Goal: Find specific page/section: Find specific page/section

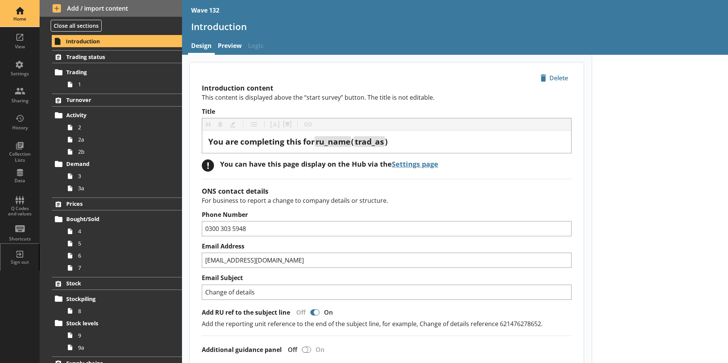
click at [19, 17] on div "Home" at bounding box center [19, 19] width 27 height 6
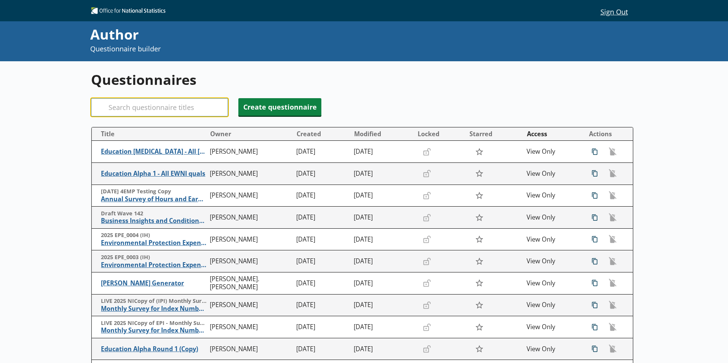
click at [148, 109] on input "Search" at bounding box center [159, 107] width 137 height 18
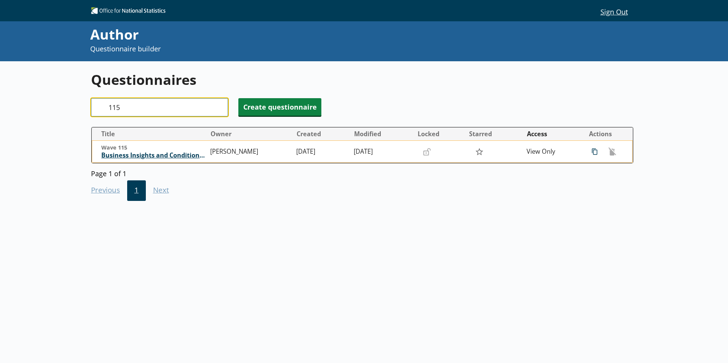
type input "115"
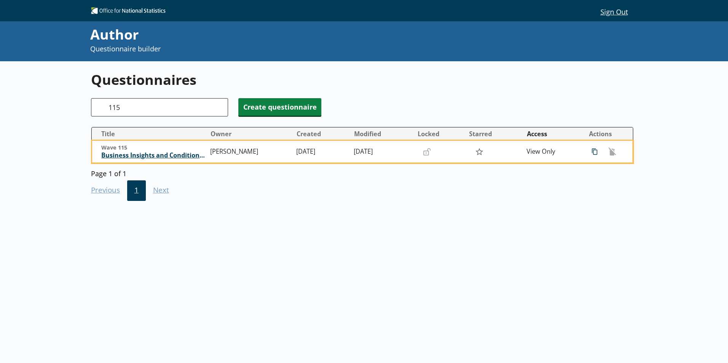
click at [178, 155] on span "Business Insights and Conditions Survey (BICS)" at bounding box center [153, 156] width 105 height 8
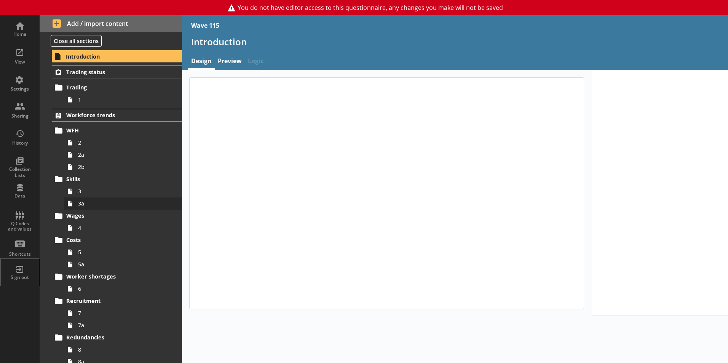
type textarea "x"
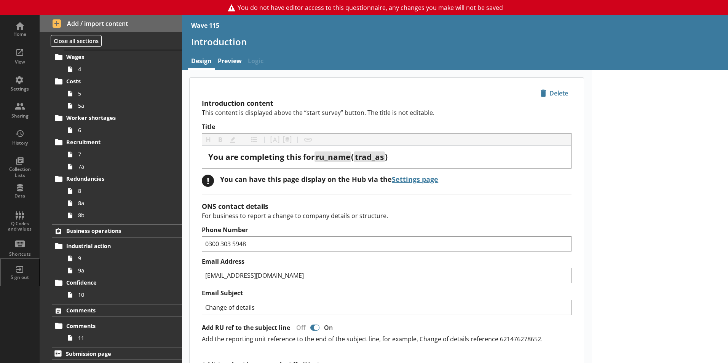
scroll to position [6, 0]
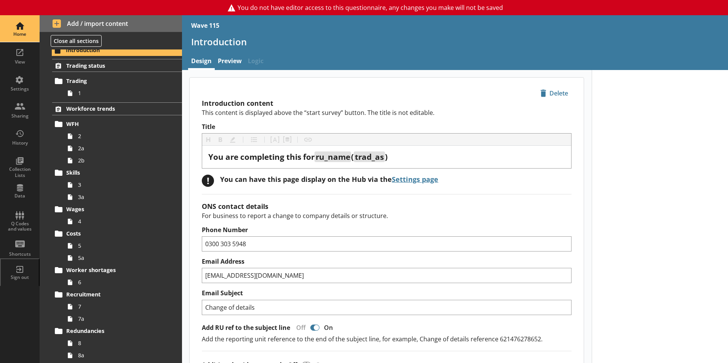
click at [20, 29] on div "Home" at bounding box center [19, 28] width 27 height 27
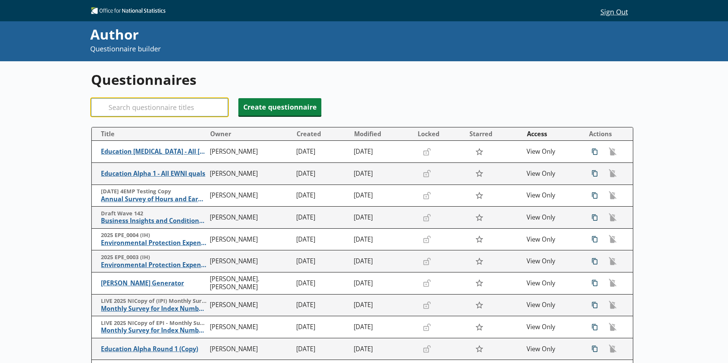
click at [163, 104] on input "Search" at bounding box center [159, 107] width 137 height 18
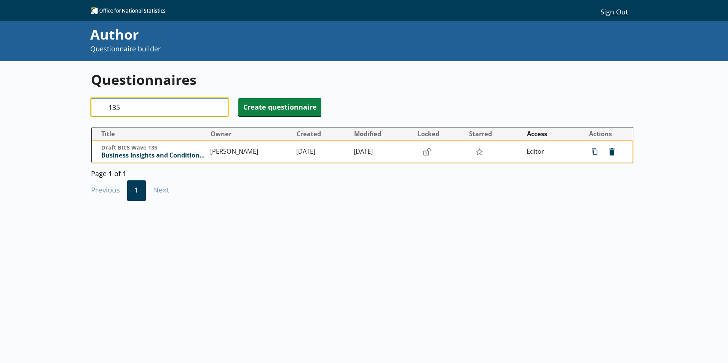
type input "135"
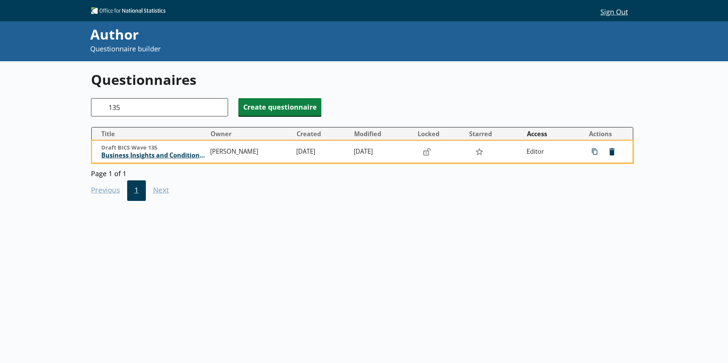
click at [175, 157] on span "Business Insights and Conditions Survey (BICS)" at bounding box center [153, 156] width 105 height 8
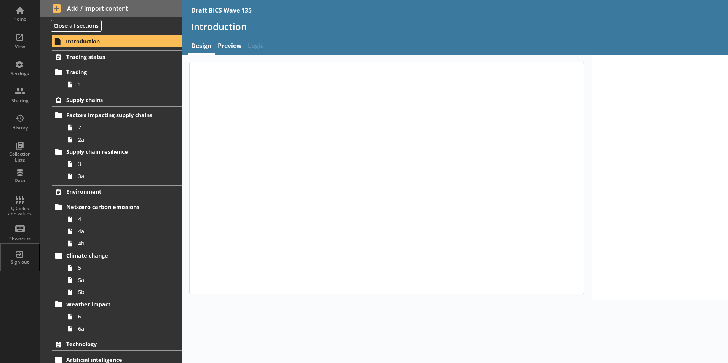
type textarea "x"
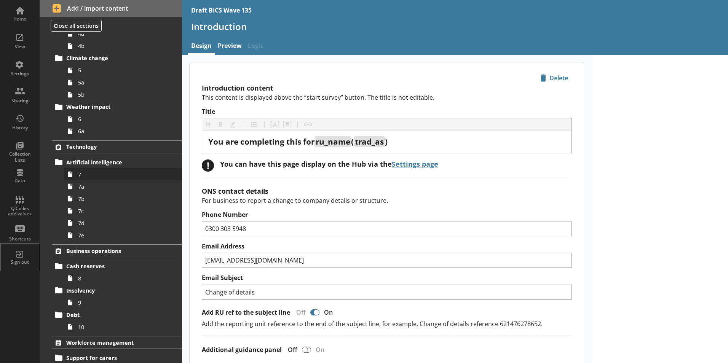
scroll to position [187, 0]
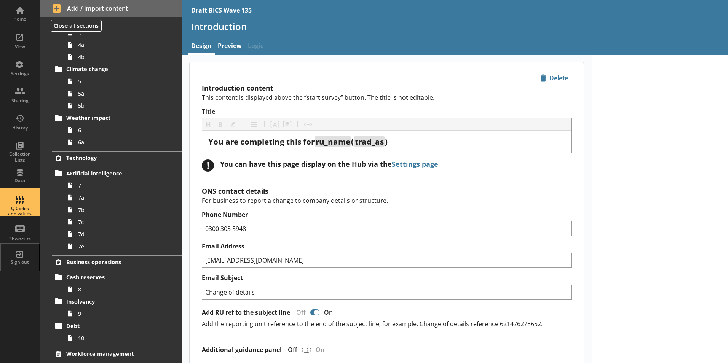
click at [21, 212] on div "Q Codes and values" at bounding box center [19, 211] width 27 height 11
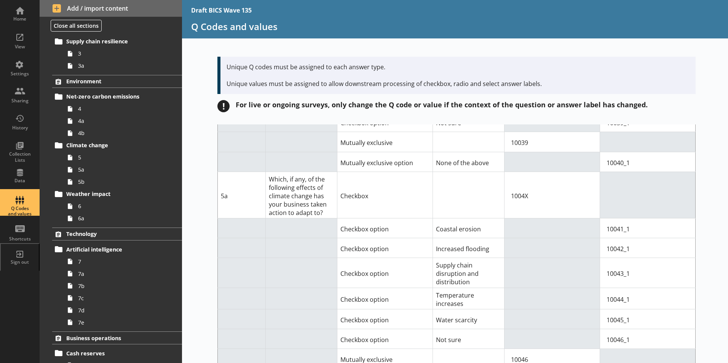
scroll to position [2552, 0]
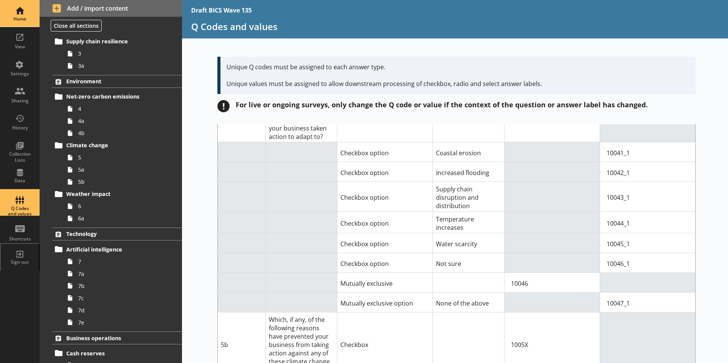
click at [21, 13] on div "Home" at bounding box center [19, 13] width 27 height 27
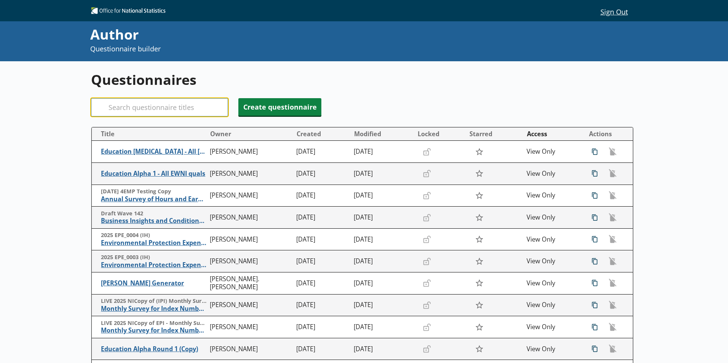
click at [179, 104] on input "Search" at bounding box center [159, 107] width 137 height 18
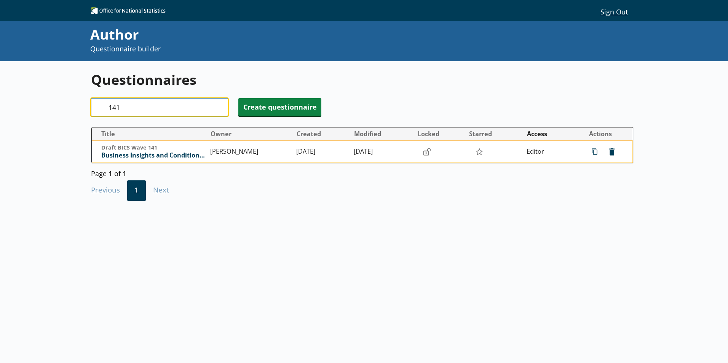
type input "141"
click at [187, 157] on span "Business Insights and Conditions Survey (BICS)" at bounding box center [153, 156] width 105 height 8
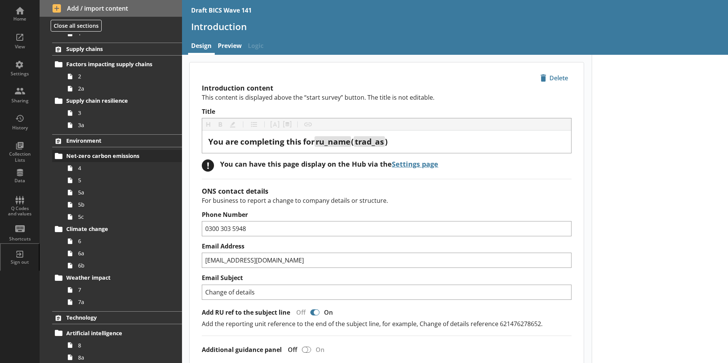
scroll to position [114, 0]
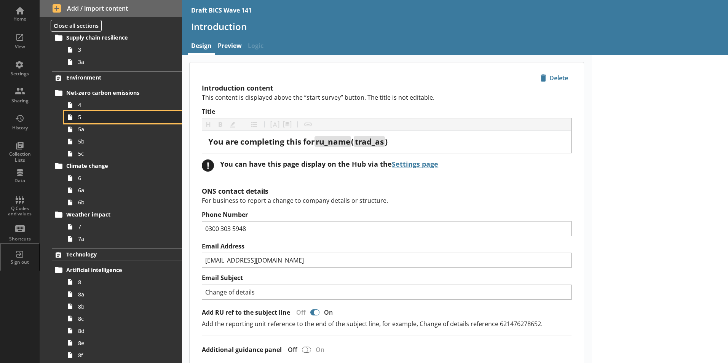
click at [78, 122] on link "5" at bounding box center [123, 117] width 118 height 12
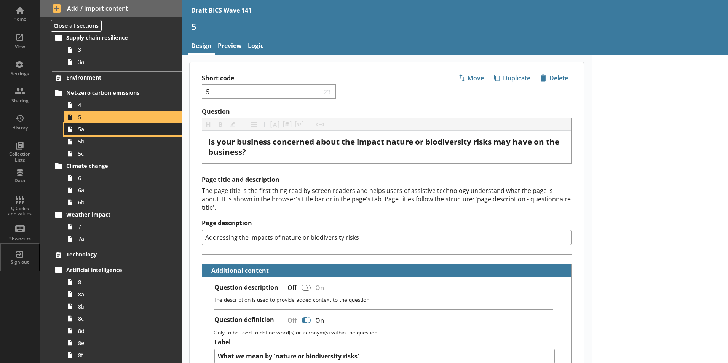
click at [80, 133] on link "5a" at bounding box center [123, 129] width 118 height 12
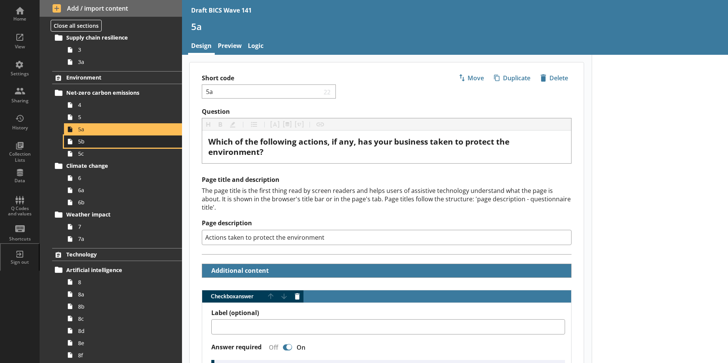
click at [80, 146] on link "5b" at bounding box center [123, 142] width 118 height 12
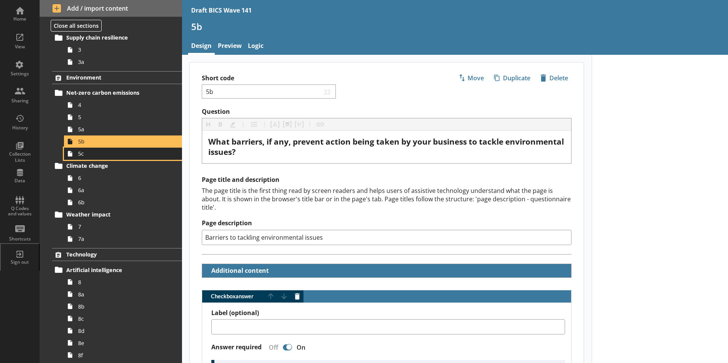
click at [78, 158] on link "5c" at bounding box center [123, 154] width 118 height 12
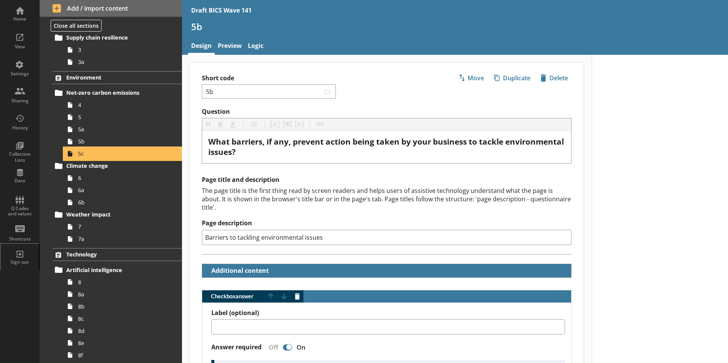
type textarea "x"
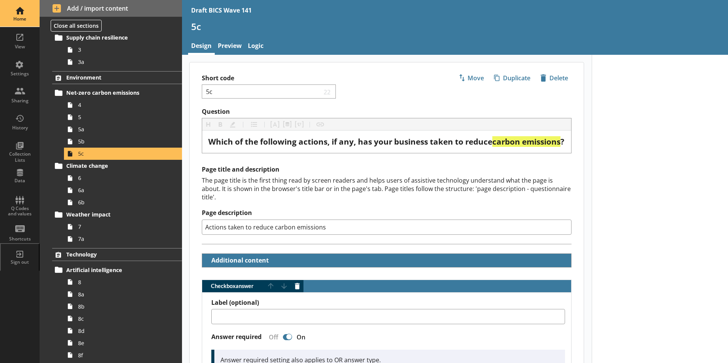
click at [16, 19] on div "Home" at bounding box center [19, 19] width 27 height 6
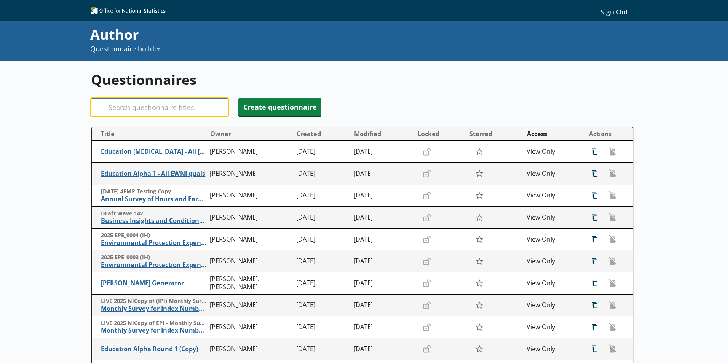
click at [150, 110] on input "Search" at bounding box center [159, 107] width 137 height 18
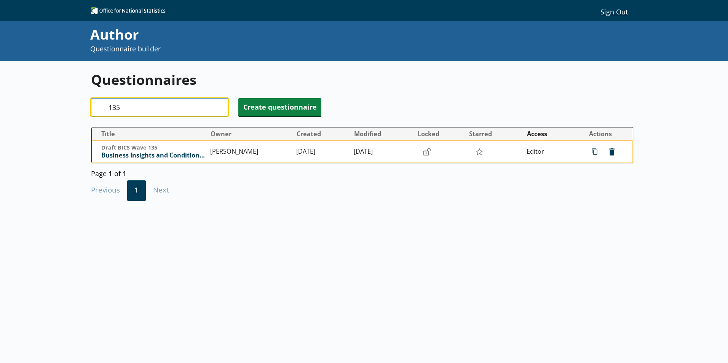
type input "135"
click at [133, 157] on span "Business Insights and Conditions Survey (BICS)" at bounding box center [153, 156] width 105 height 8
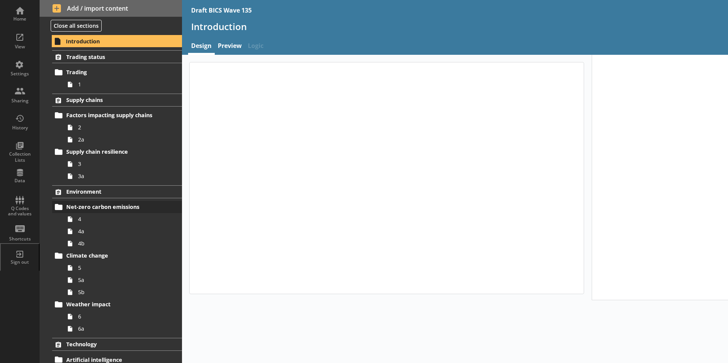
type textarea "x"
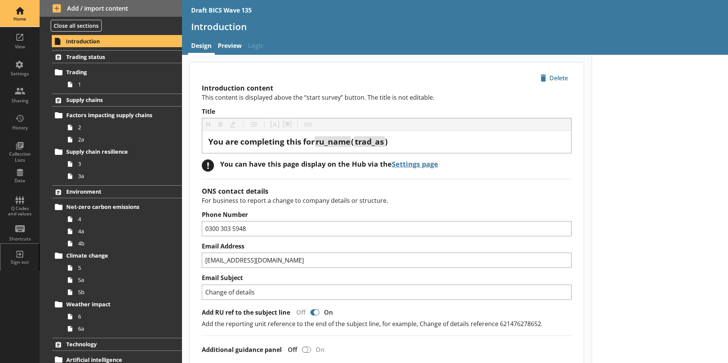
click at [22, 16] on div "Home" at bounding box center [19, 19] width 27 height 6
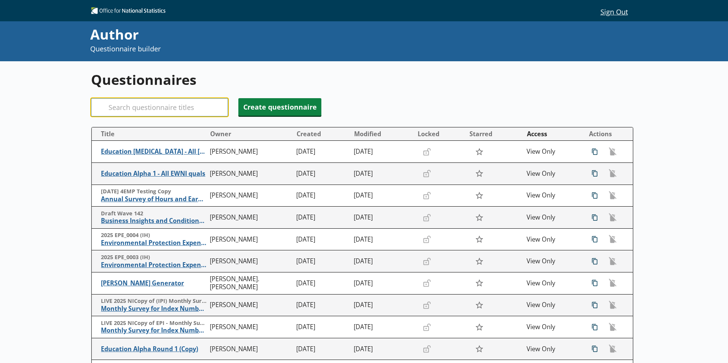
click at [124, 106] on input "Search" at bounding box center [159, 107] width 137 height 18
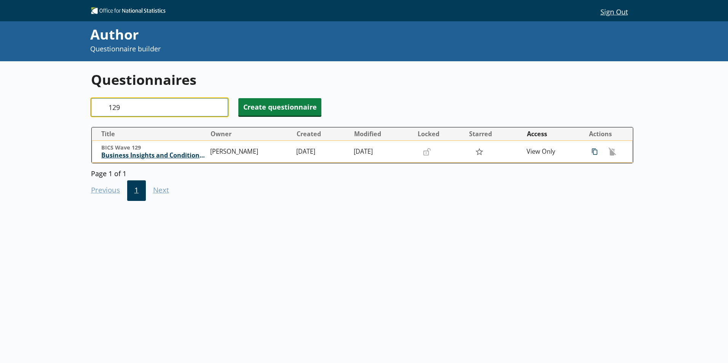
type input "129"
click at [155, 156] on span "Business Insights and Conditions Survey (BICS)" at bounding box center [153, 156] width 105 height 8
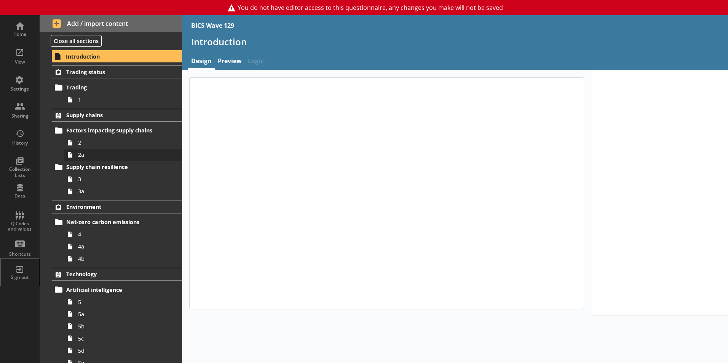
type textarea "x"
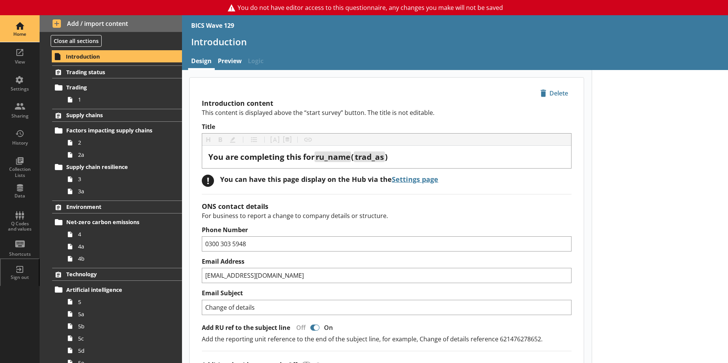
click at [22, 27] on div "Home" at bounding box center [19, 28] width 27 height 27
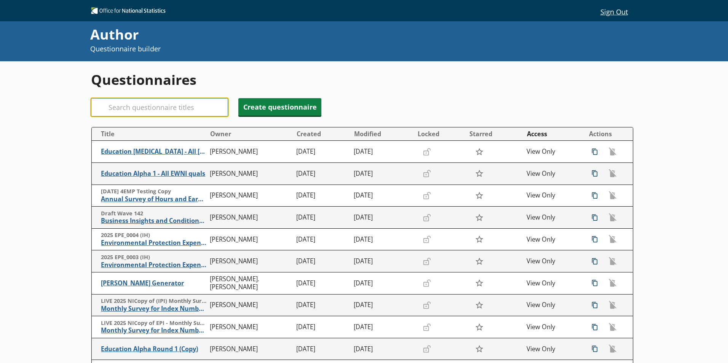
click at [122, 109] on input "Search" at bounding box center [159, 107] width 137 height 18
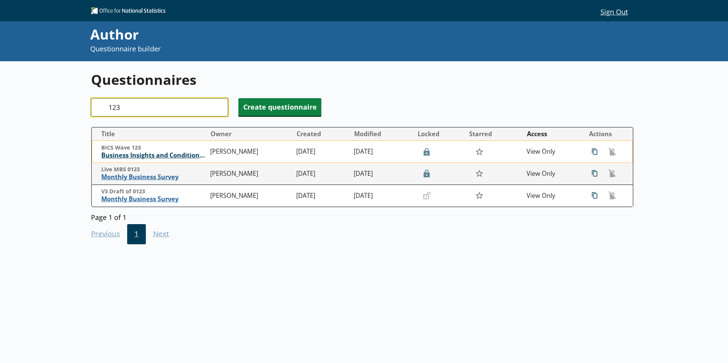
type input "123"
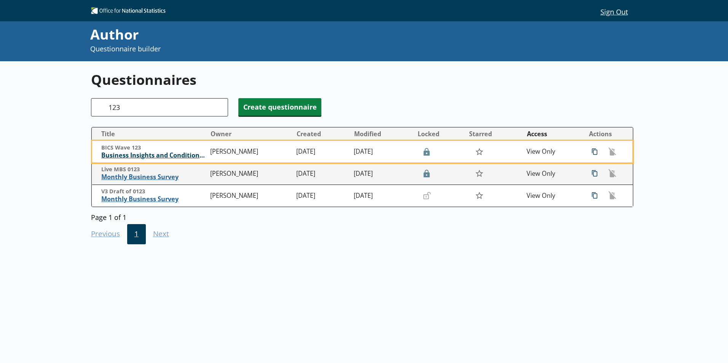
click at [152, 157] on span "Business Insights and Conditions Survey (BICS)" at bounding box center [153, 156] width 105 height 8
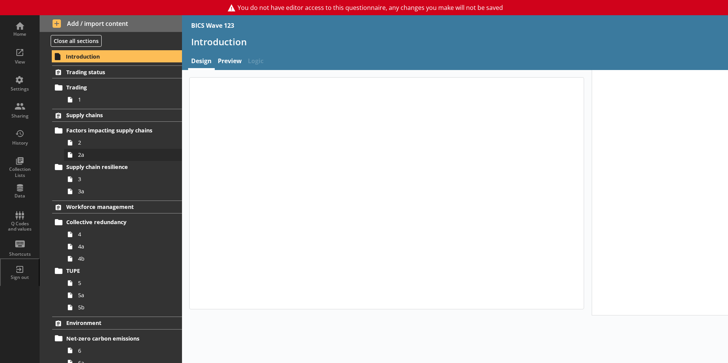
type textarea "x"
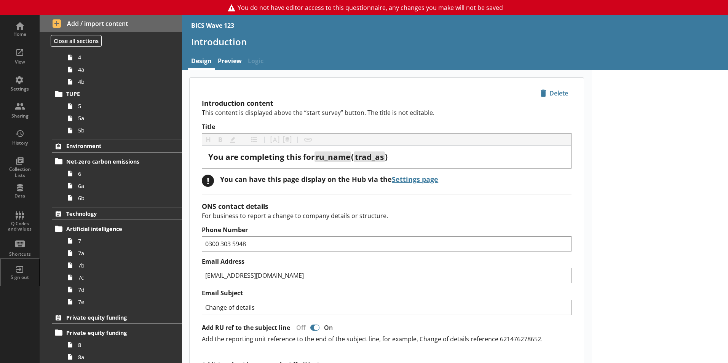
scroll to position [190, 0]
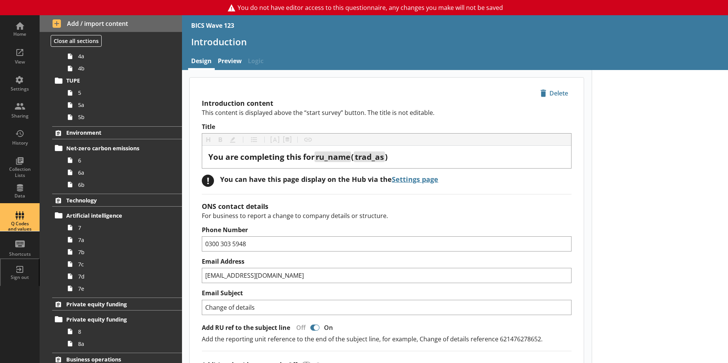
click at [20, 219] on div "Q Codes and values" at bounding box center [19, 218] width 27 height 27
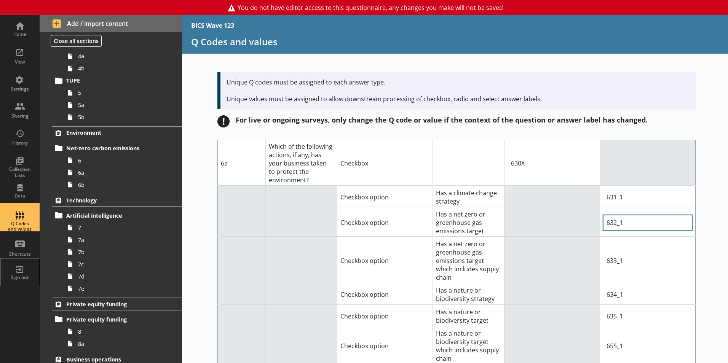
scroll to position [2743, 0]
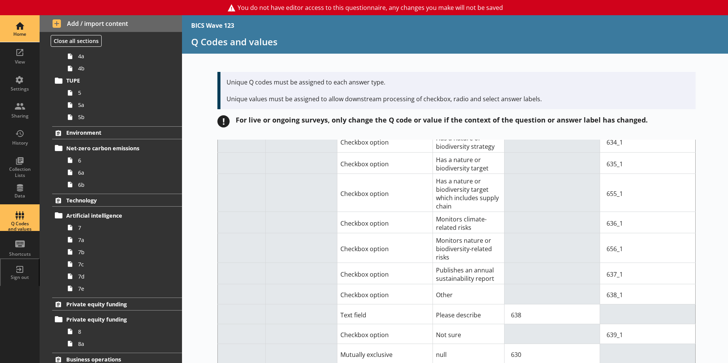
click at [20, 38] on div "Home" at bounding box center [19, 28] width 27 height 27
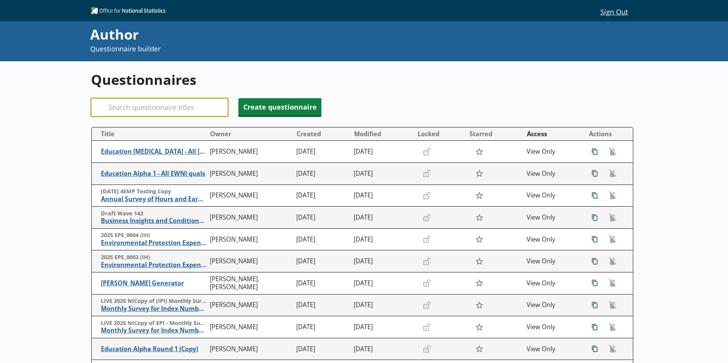
click at [177, 113] on input "Search" at bounding box center [159, 107] width 137 height 18
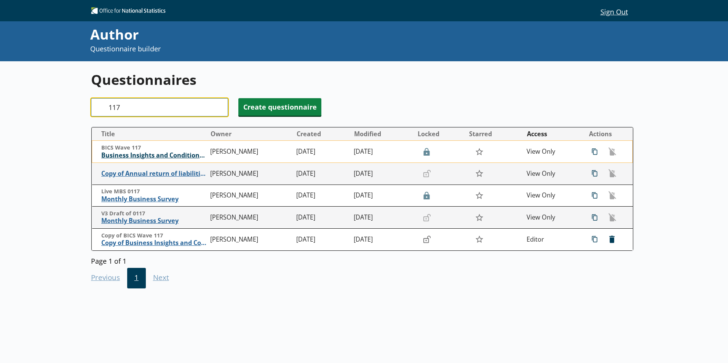
type input "117"
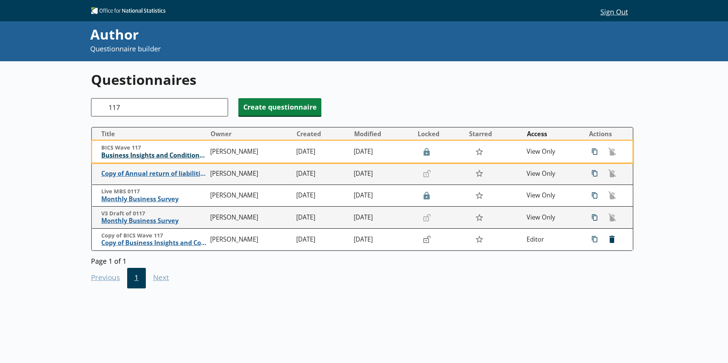
click at [161, 157] on span "Business Insights and Conditions Survey (BICS)" at bounding box center [153, 156] width 105 height 8
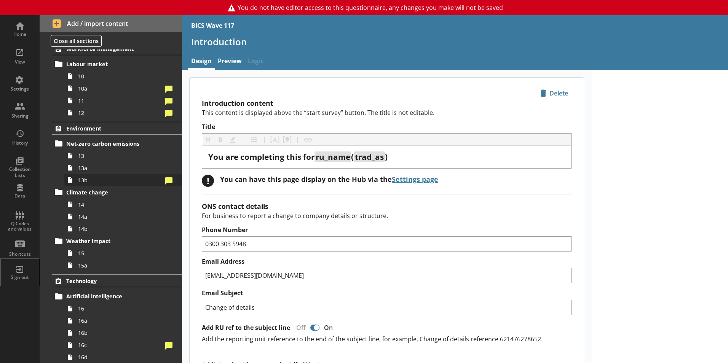
scroll to position [343, 0]
click at [82, 154] on span "13" at bounding box center [120, 155] width 85 height 7
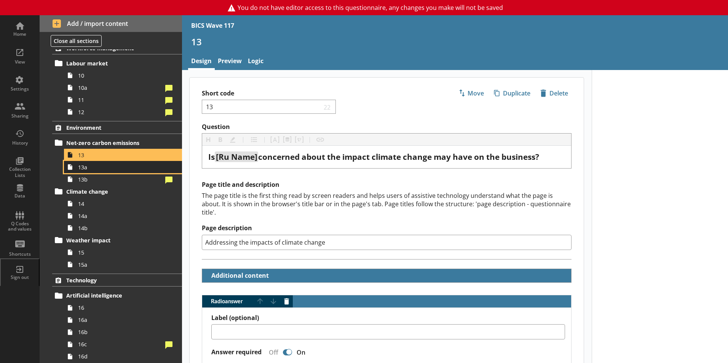
click at [82, 170] on span "13a" at bounding box center [120, 167] width 85 height 7
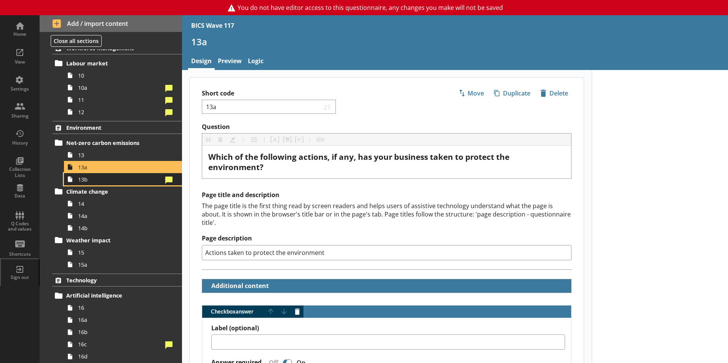
click at [85, 184] on link "13b" at bounding box center [123, 179] width 118 height 12
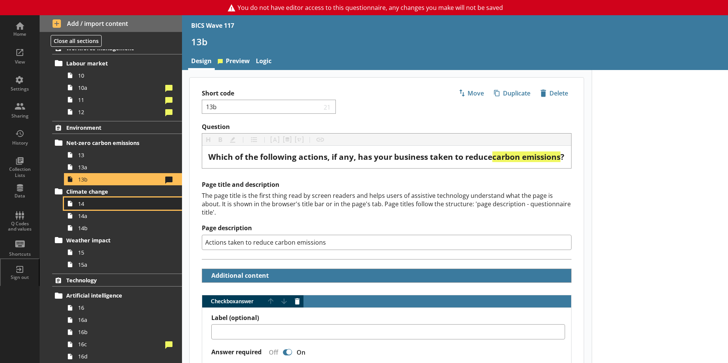
click at [91, 205] on span "14" at bounding box center [120, 203] width 85 height 7
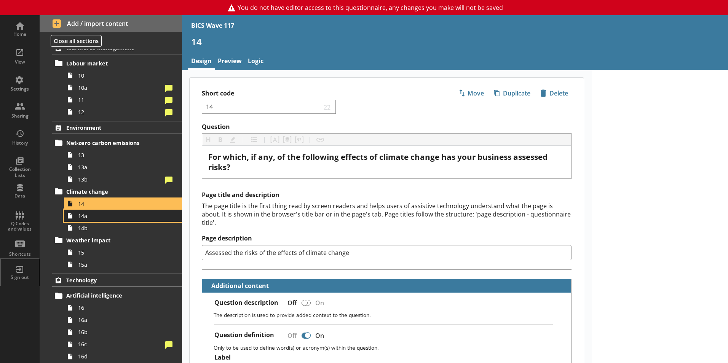
click at [86, 219] on span "14a" at bounding box center [120, 216] width 85 height 7
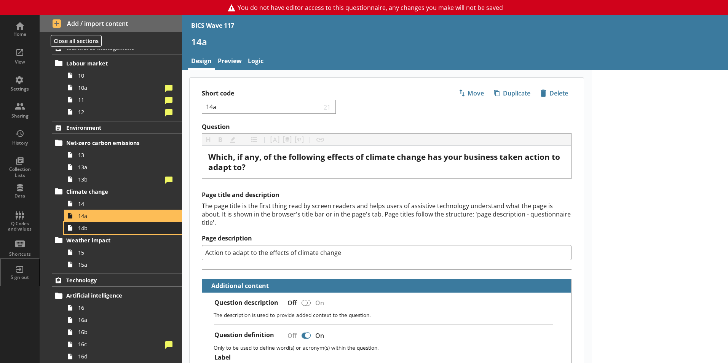
click at [86, 233] on link "14b" at bounding box center [123, 228] width 118 height 12
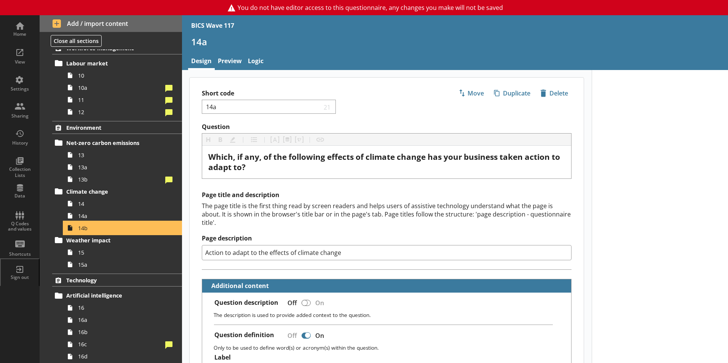
type textarea "x"
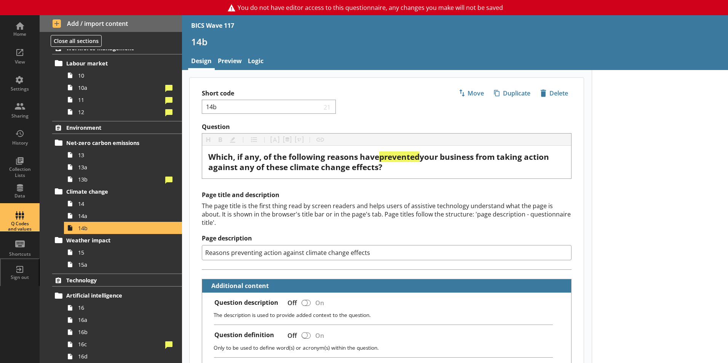
click at [16, 232] on link "Q Codes and values" at bounding box center [20, 218] width 40 height 27
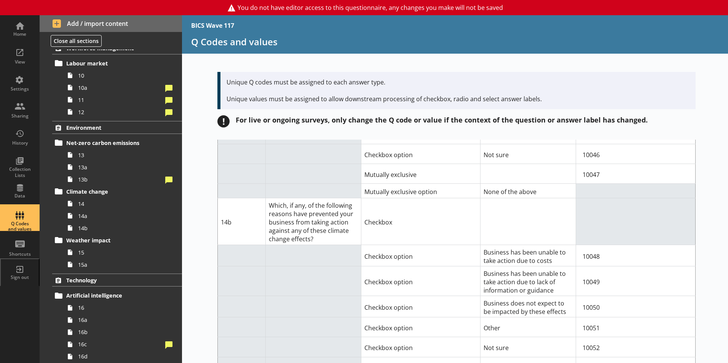
scroll to position [3850, 0]
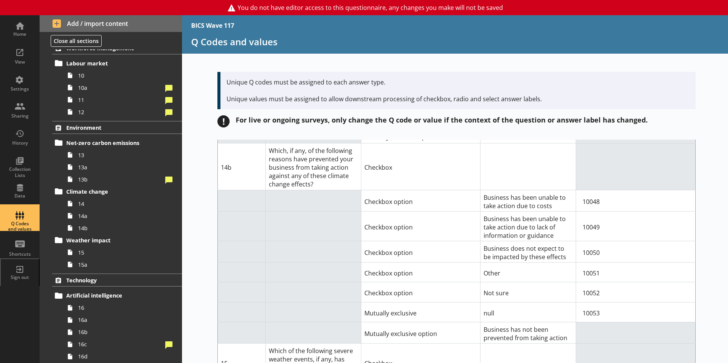
click at [703, 113] on div "BICS Wave 117 Q Codes and values Unique Q codes must be assigned to each answer…" at bounding box center [455, 189] width 546 height 348
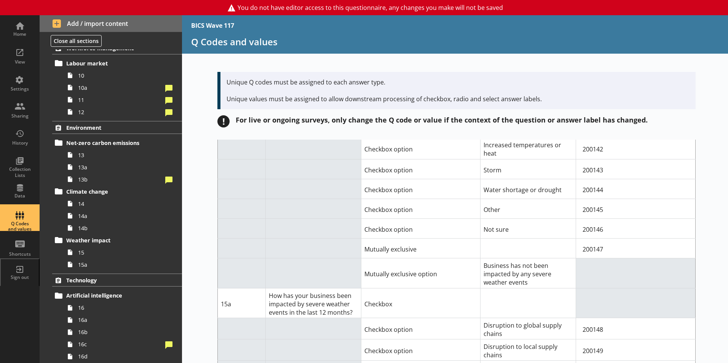
scroll to position [4117, 0]
